Goal: Task Accomplishment & Management: Complete application form

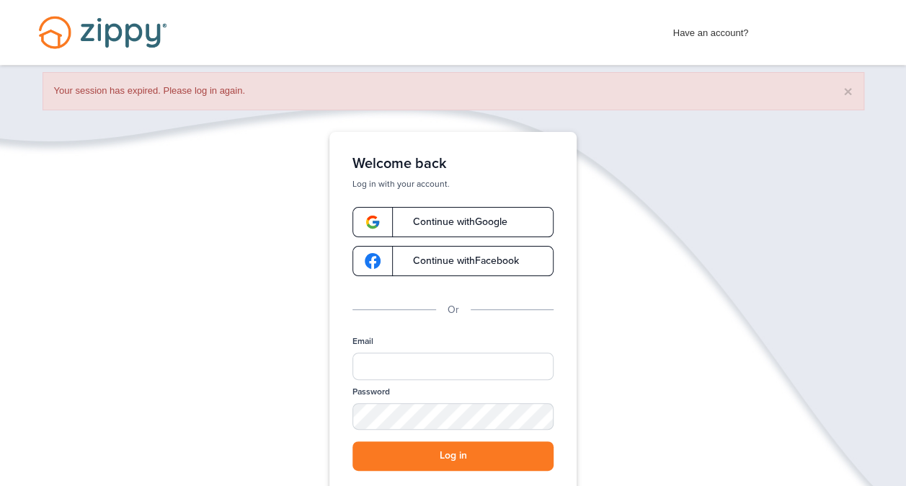
scroll to position [144, 0]
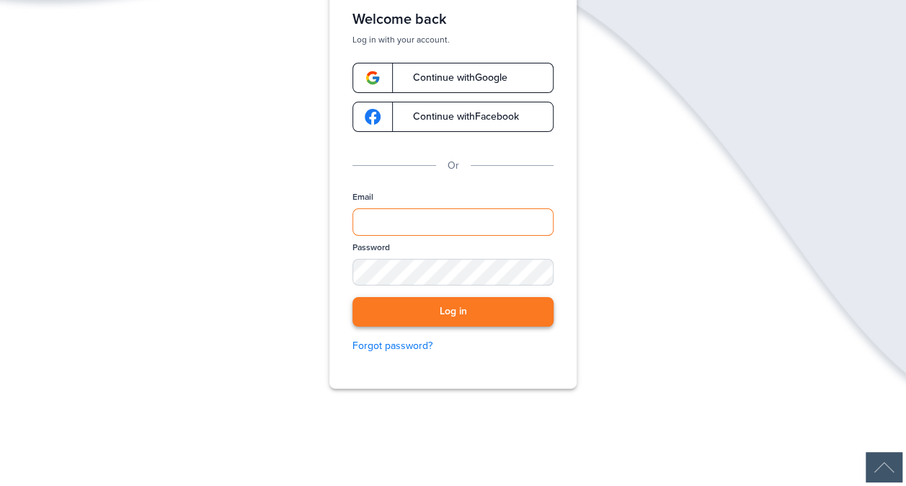
type input "**********"
click at [472, 313] on button "Log in" at bounding box center [452, 312] width 201 height 30
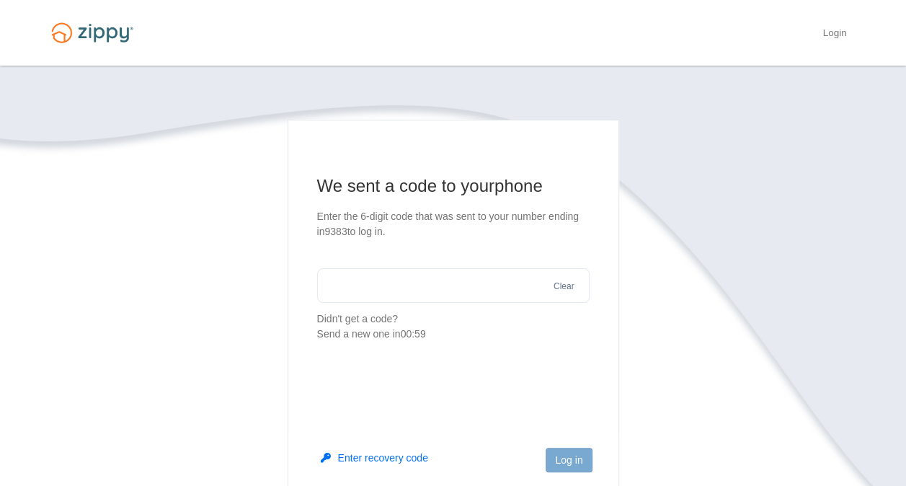
click at [367, 295] on input "text" at bounding box center [453, 285] width 272 height 35
type input "******"
click at [569, 459] on button "Log in" at bounding box center [568, 459] width 46 height 25
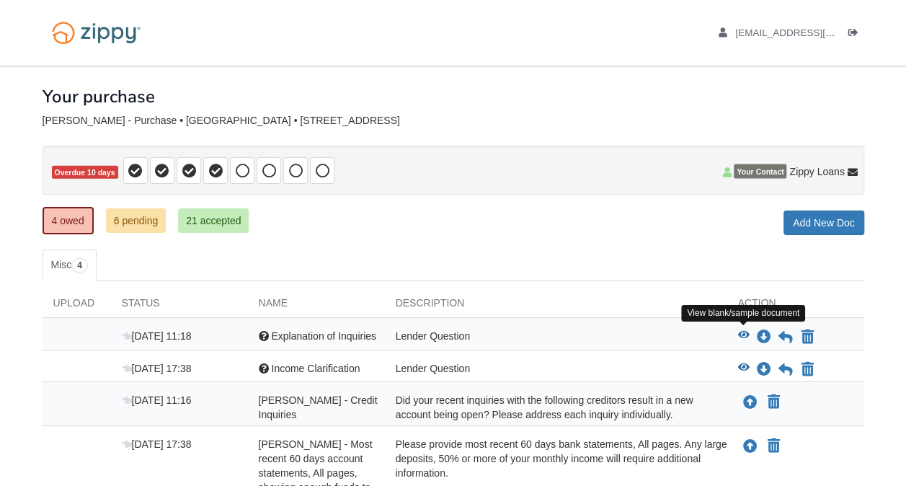
click at [739, 330] on icon "View Explanation of Inquiries" at bounding box center [744, 335] width 12 height 10
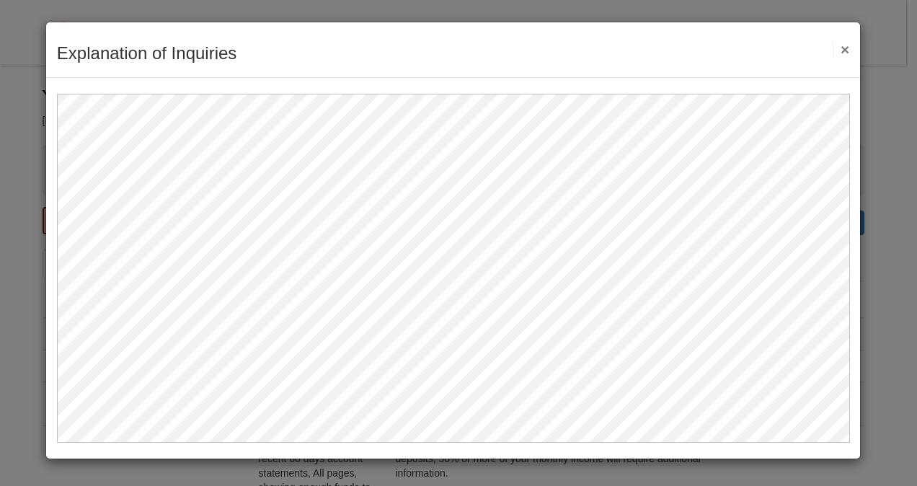
click at [844, 46] on button "×" at bounding box center [840, 49] width 17 height 15
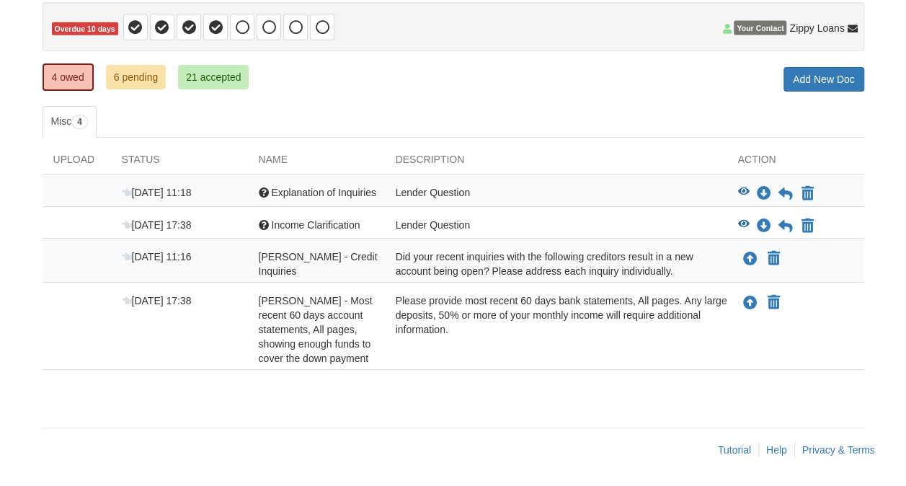
scroll to position [144, 0]
click at [742, 220] on icon "View Income Clarification" at bounding box center [744, 224] width 12 height 10
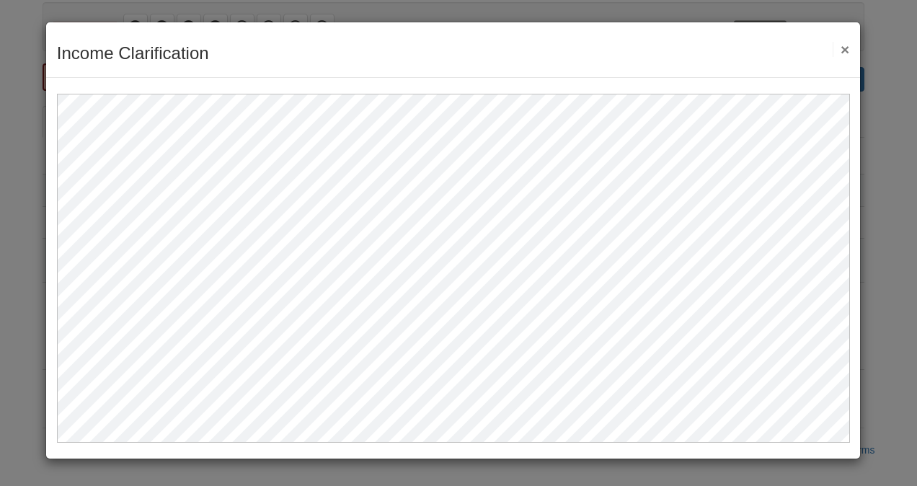
click at [842, 48] on button "×" at bounding box center [840, 49] width 17 height 15
